Goal: Information Seeking & Learning: Learn about a topic

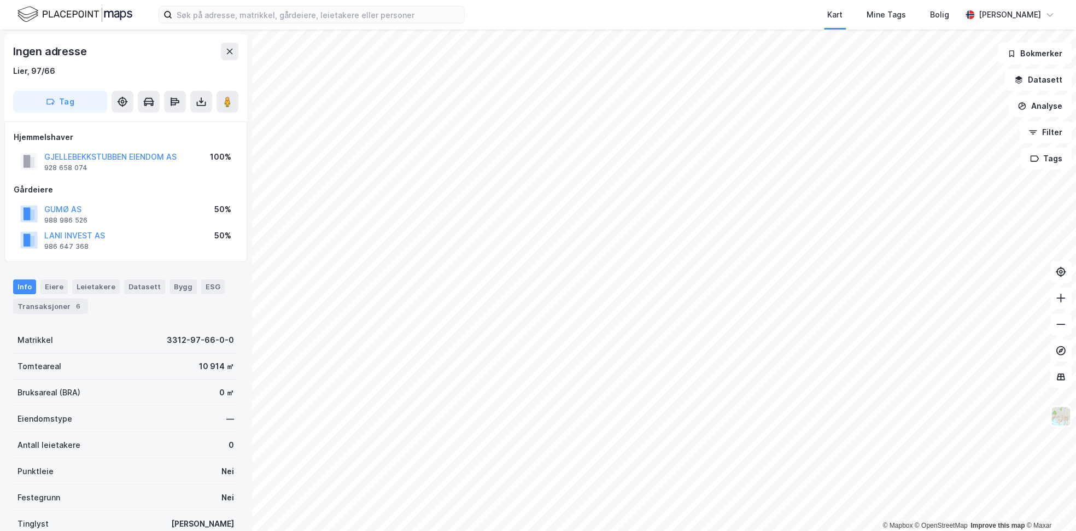
click at [219, 104] on button at bounding box center [228, 102] width 22 height 22
click at [233, 104] on button at bounding box center [228, 102] width 22 height 22
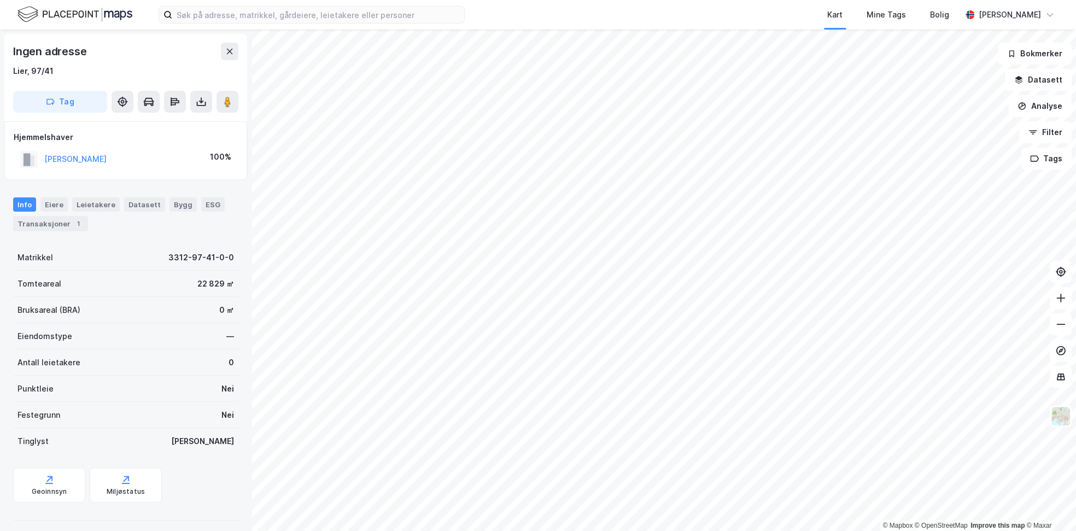
click at [581, 530] on html "Kart Mine Tags Bolig [PERSON_NAME] © Mapbox © OpenStreetMap Improve this map © …" at bounding box center [538, 265] width 1076 height 531
